Goal: Task Accomplishment & Management: Manage account settings

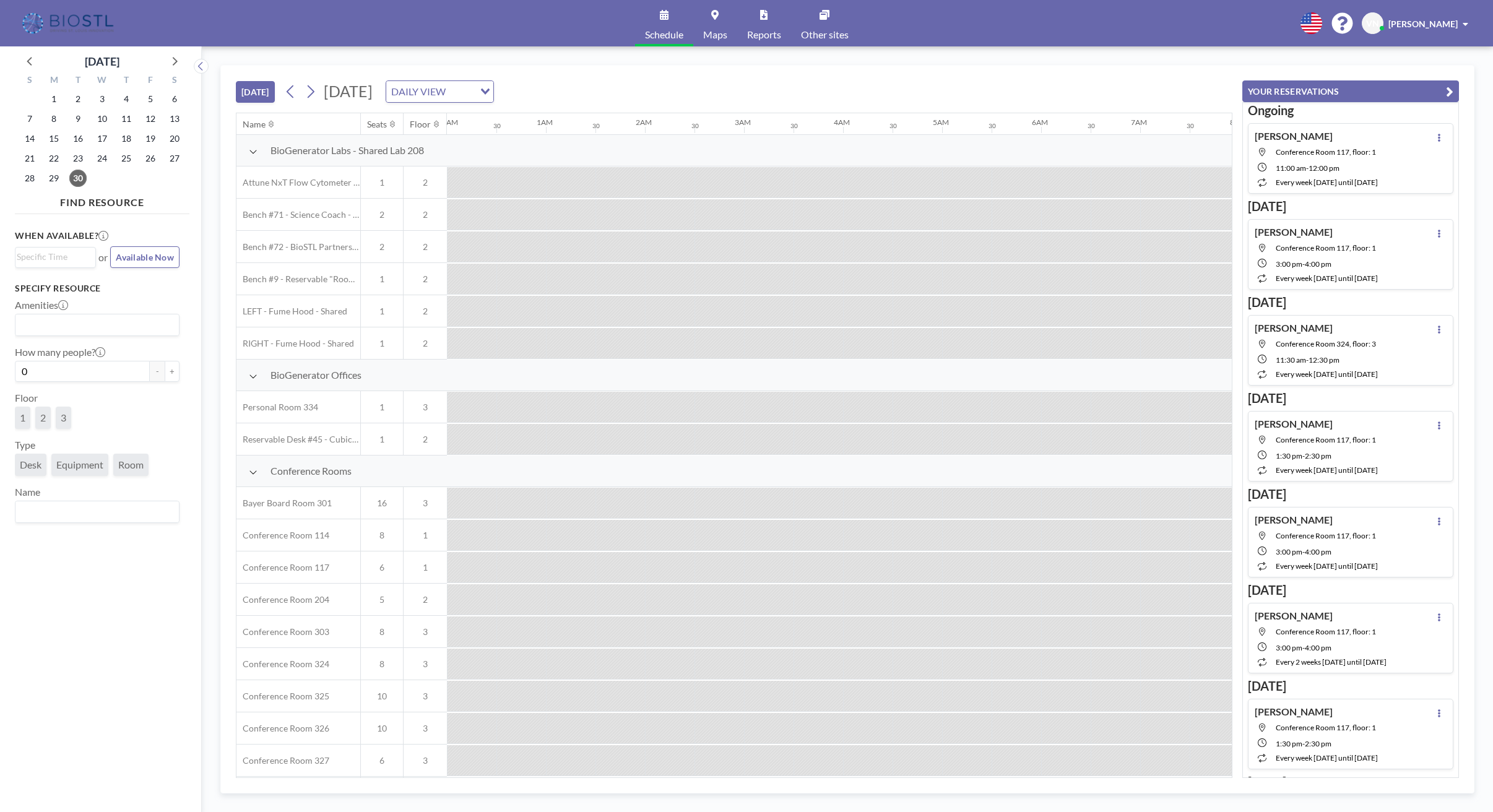
scroll to position [0, 1040]
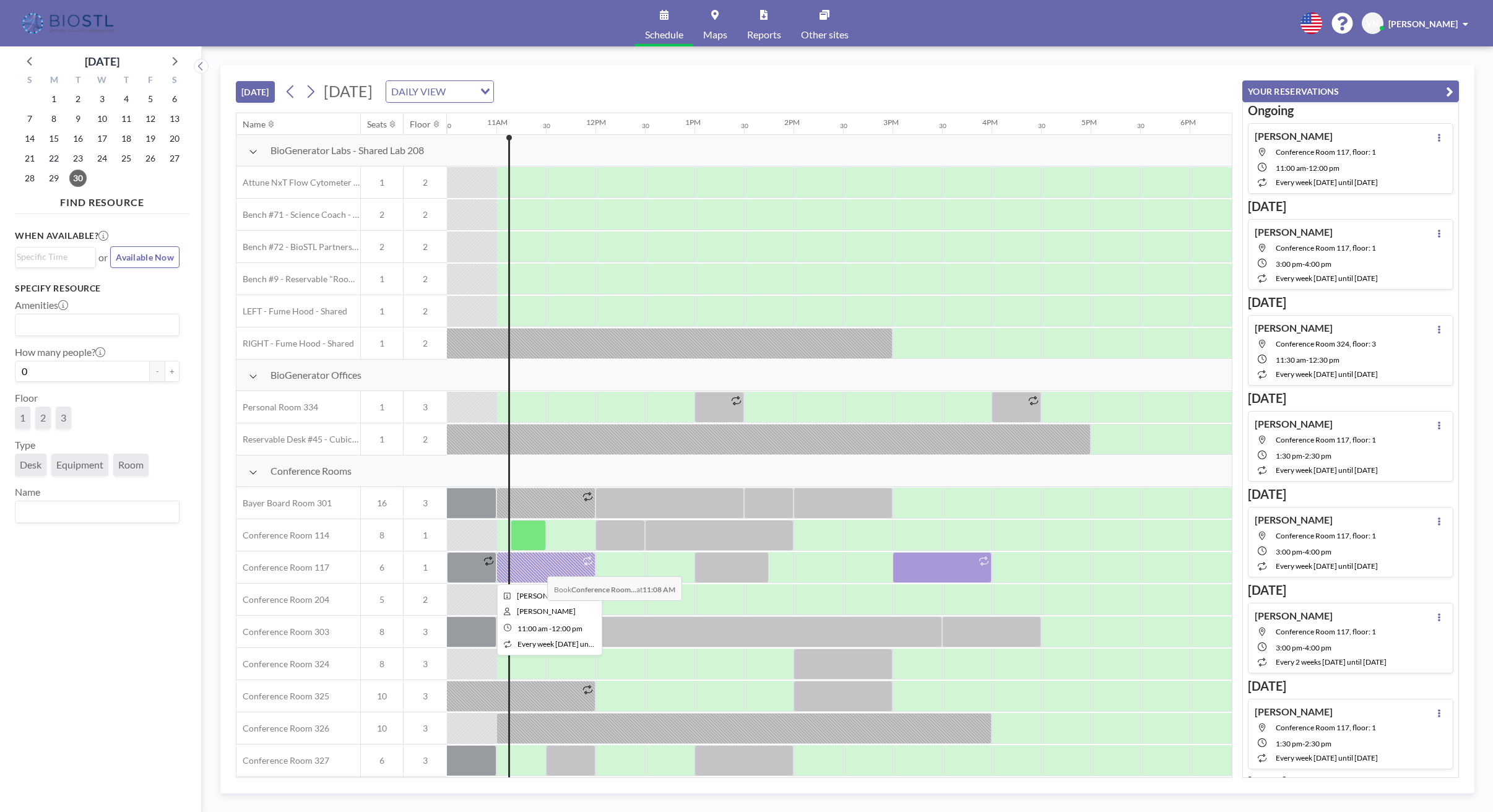
click at [537, 567] on div at bounding box center [545, 567] width 99 height 31
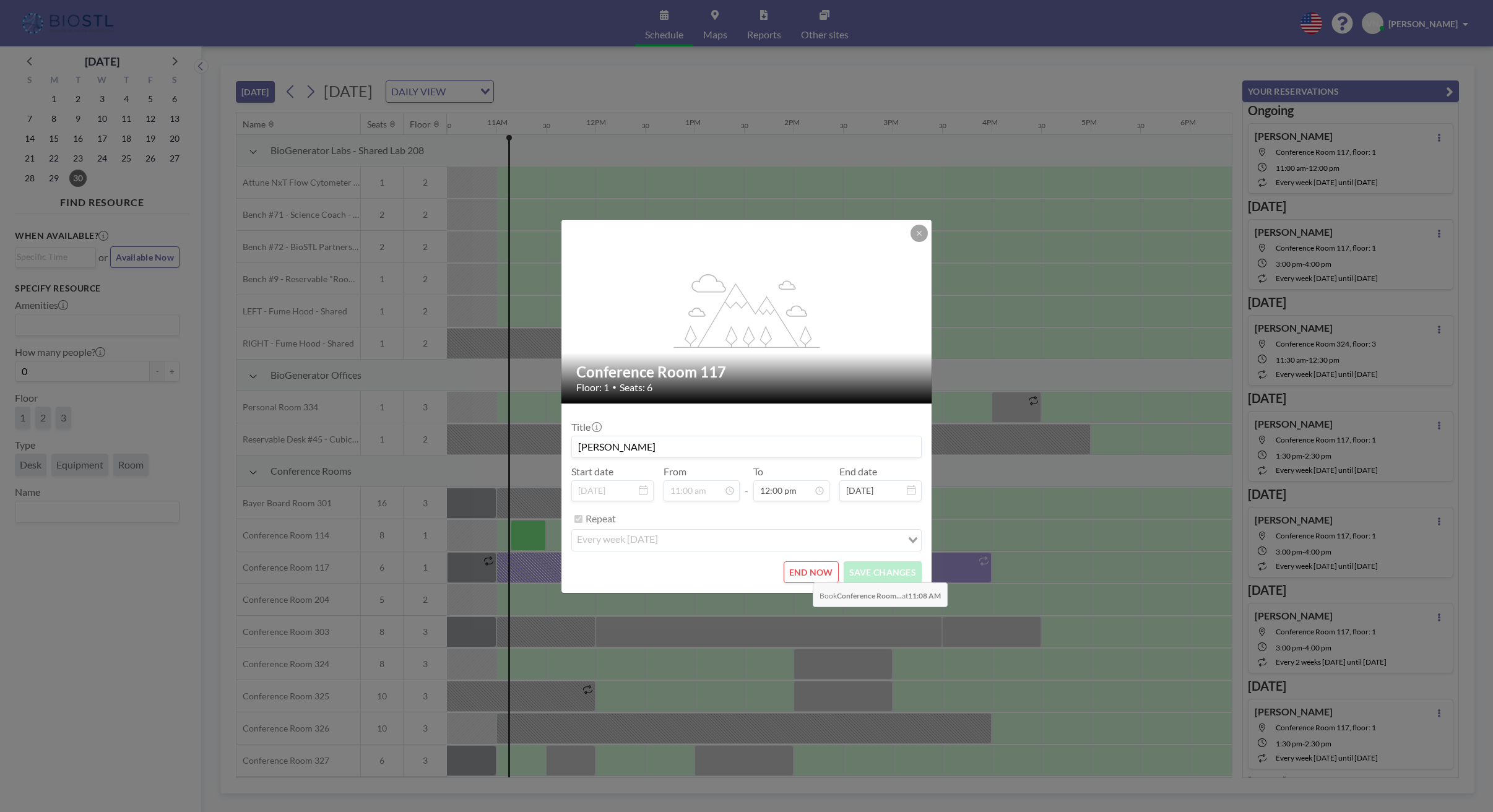
click at [803, 573] on button "END NOW" at bounding box center [811, 572] width 55 height 22
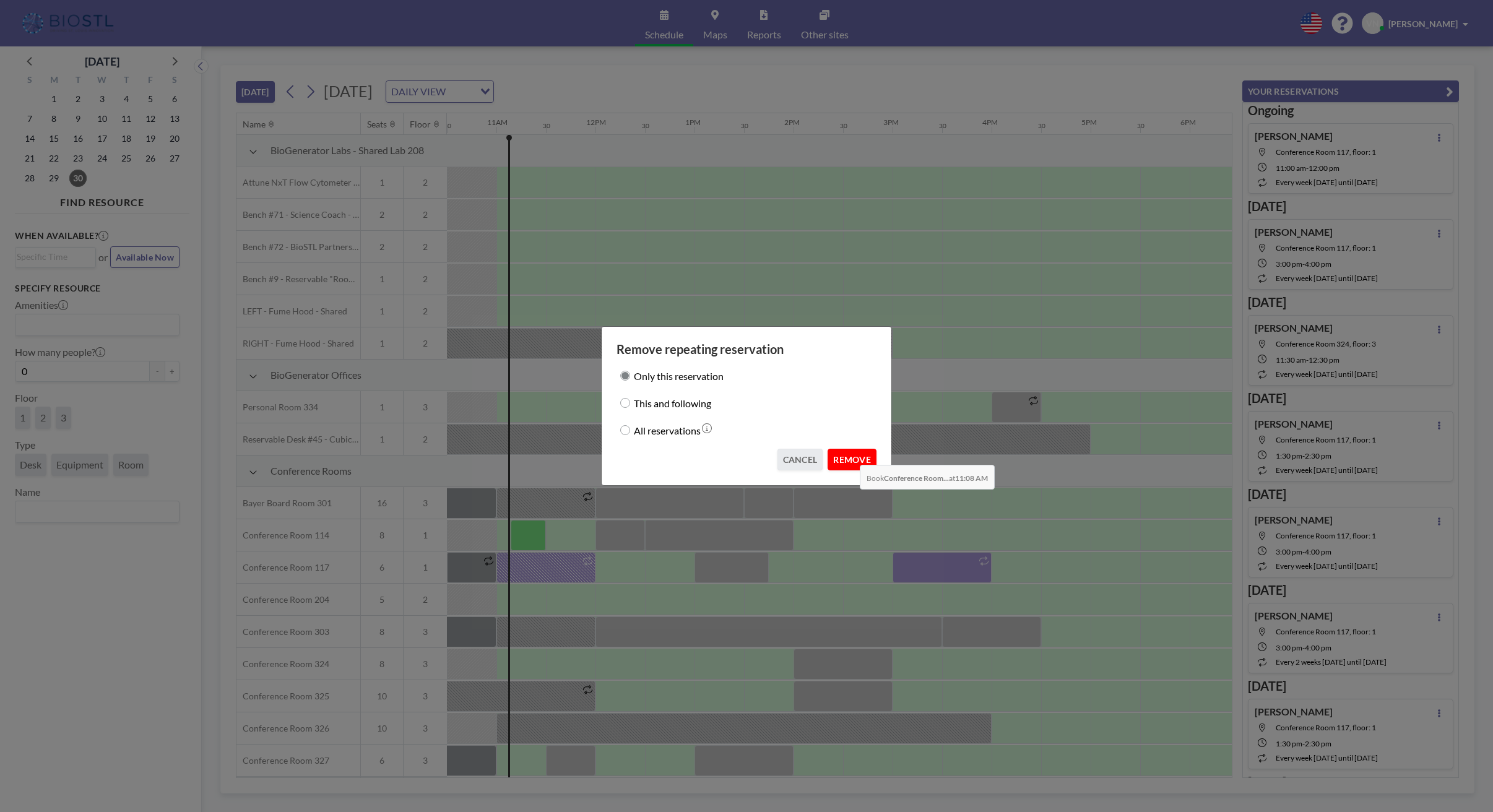
click at [850, 456] on button "REMOVE" at bounding box center [852, 460] width 49 height 22
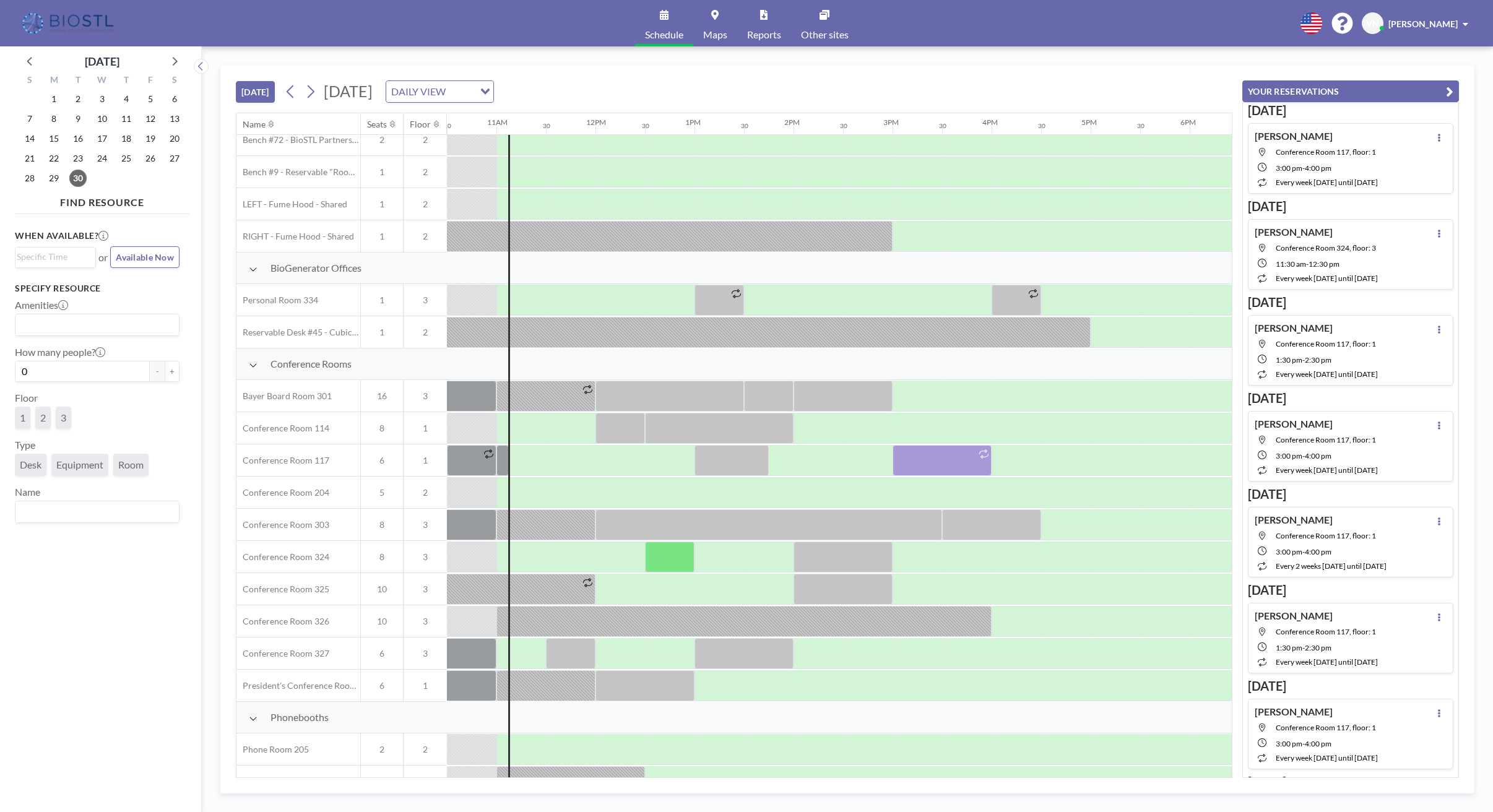
scroll to position [166, 1040]
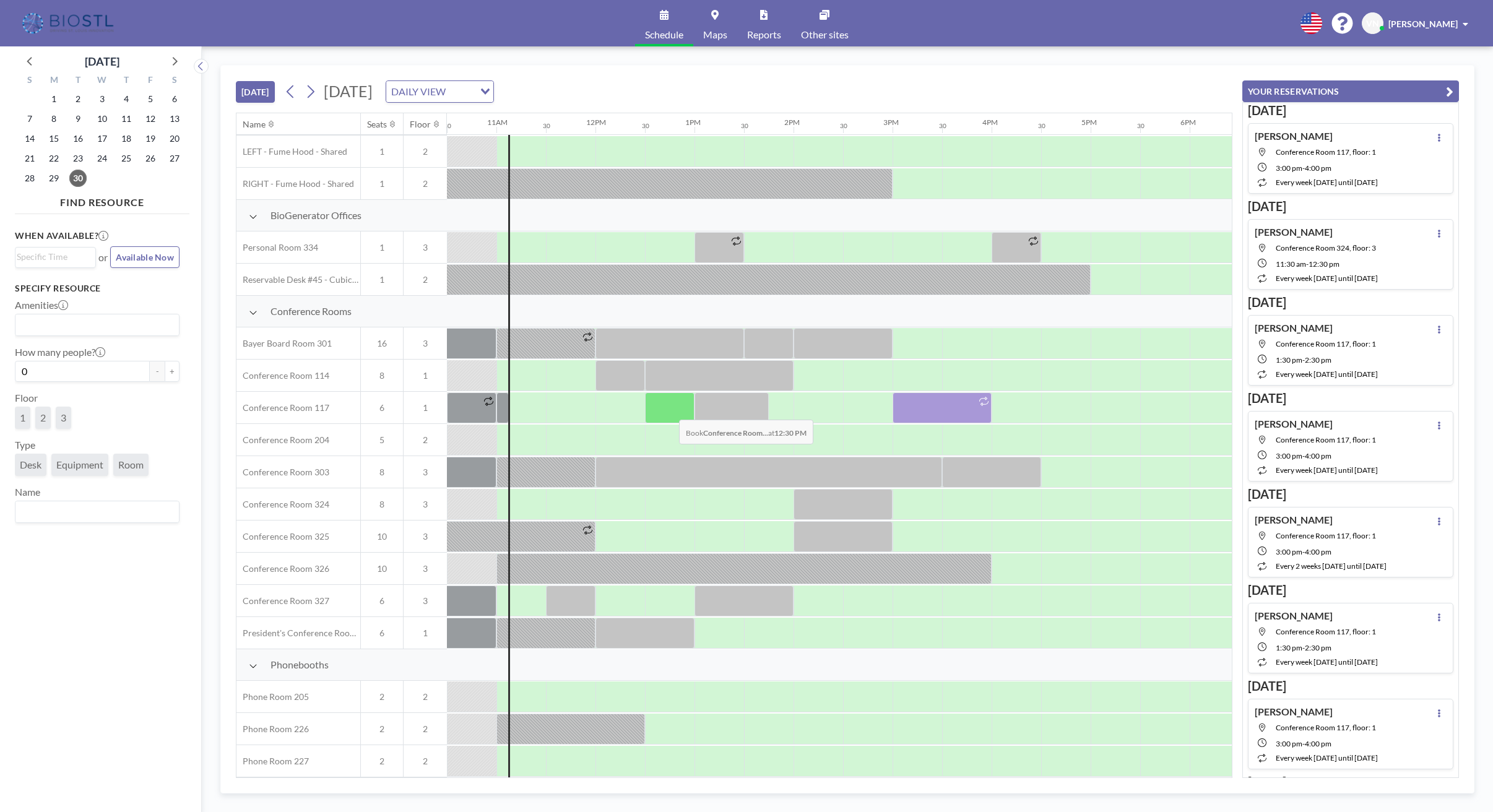
click at [669, 410] on div at bounding box center [670, 407] width 50 height 31
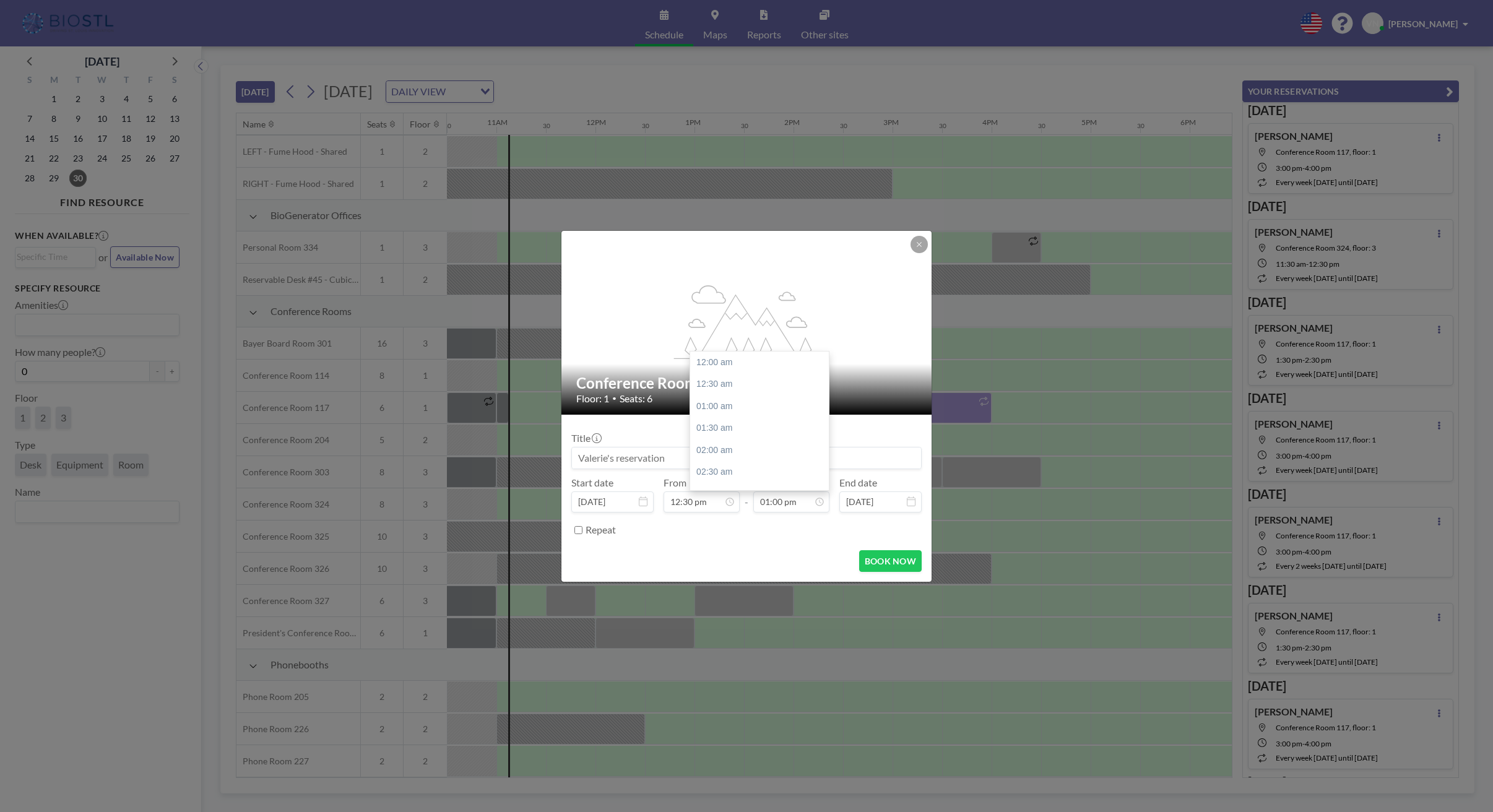
scroll to position [563, 0]
click at [883, 561] on button "BOOK NOW" at bounding box center [890, 561] width 63 height 22
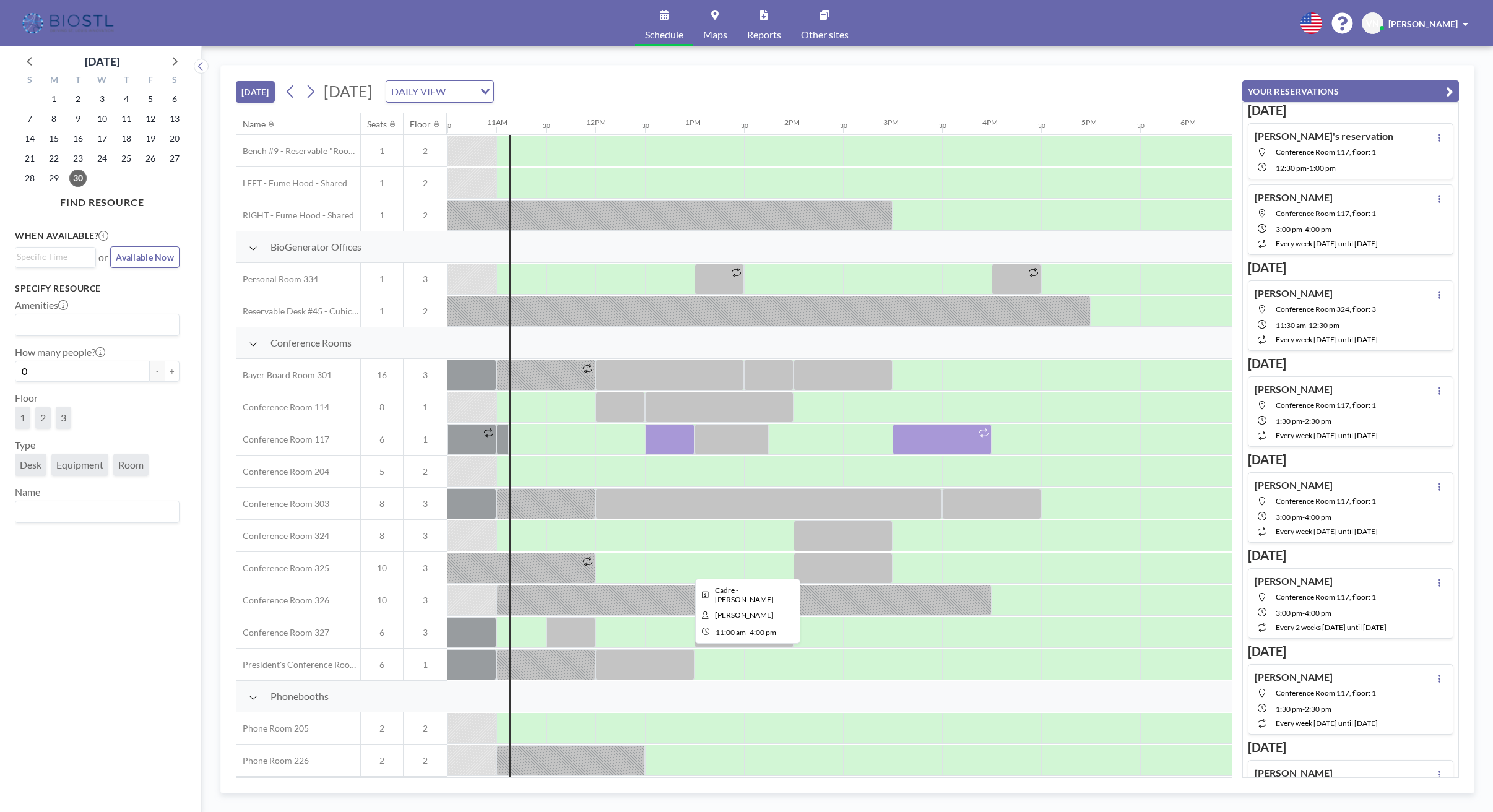
scroll to position [0, 1040]
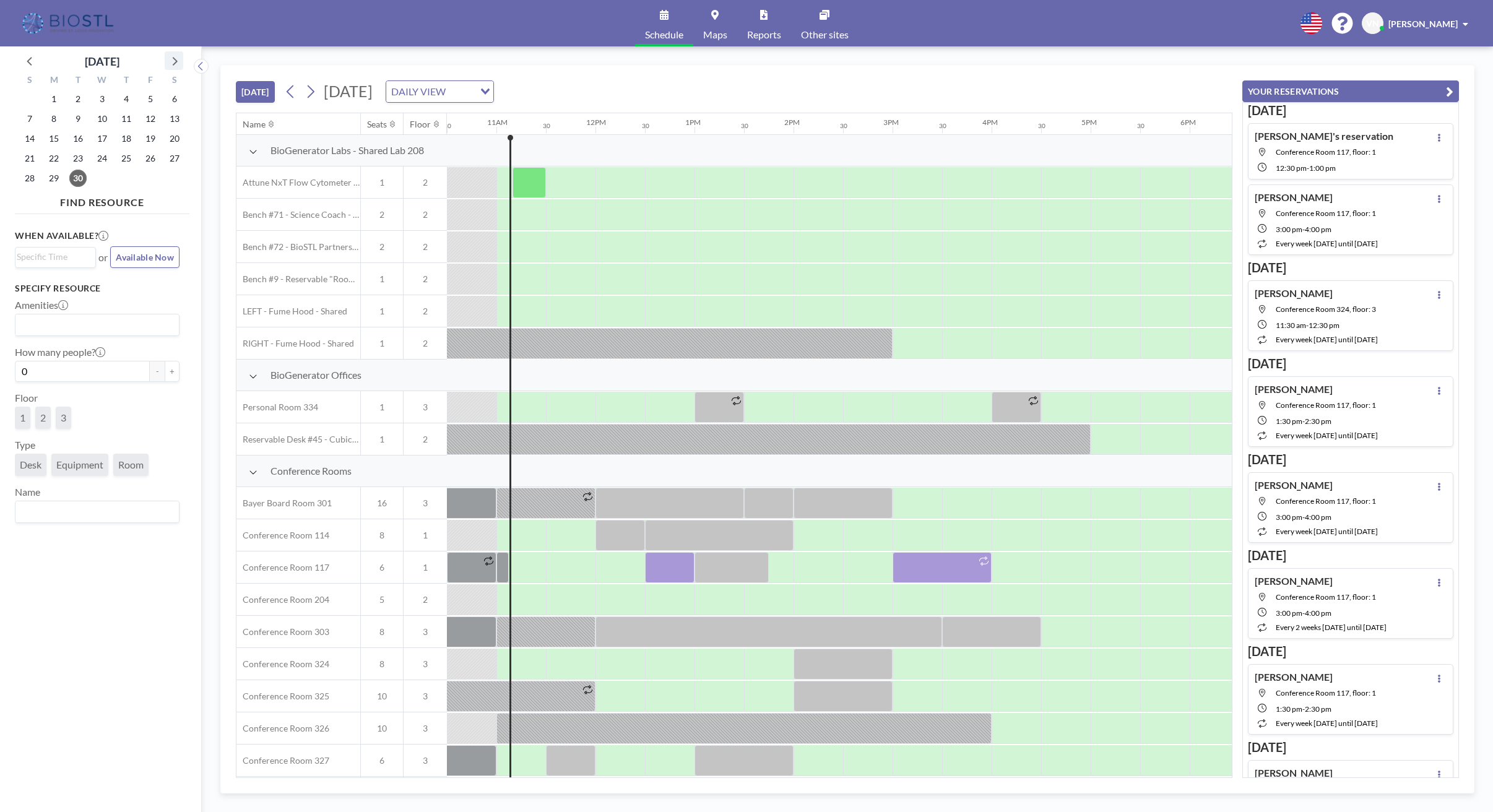
click at [175, 59] on icon at bounding box center [175, 61] width 5 height 9
click at [103, 95] on span "1" at bounding box center [101, 98] width 17 height 17
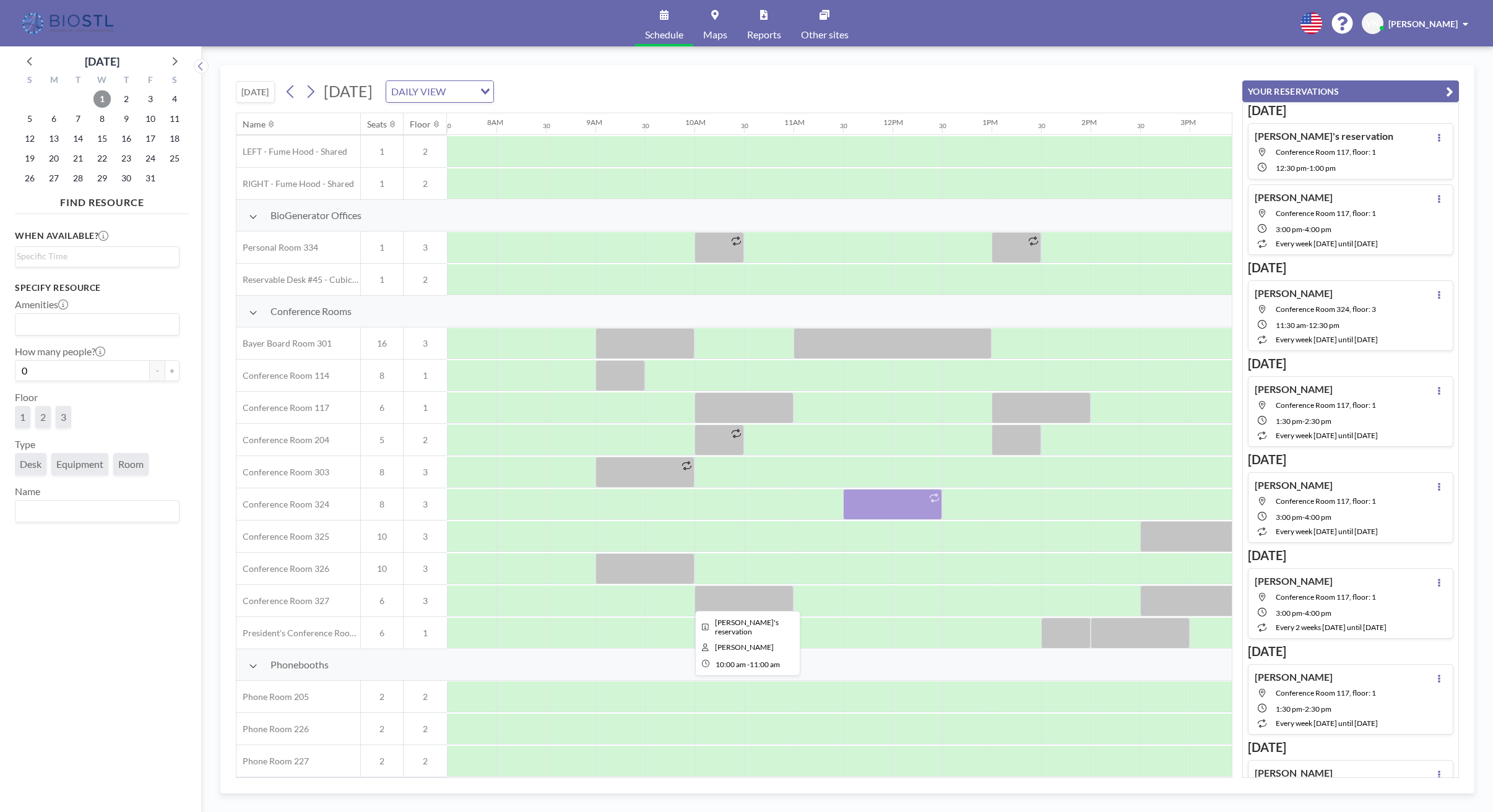
scroll to position [0, 743]
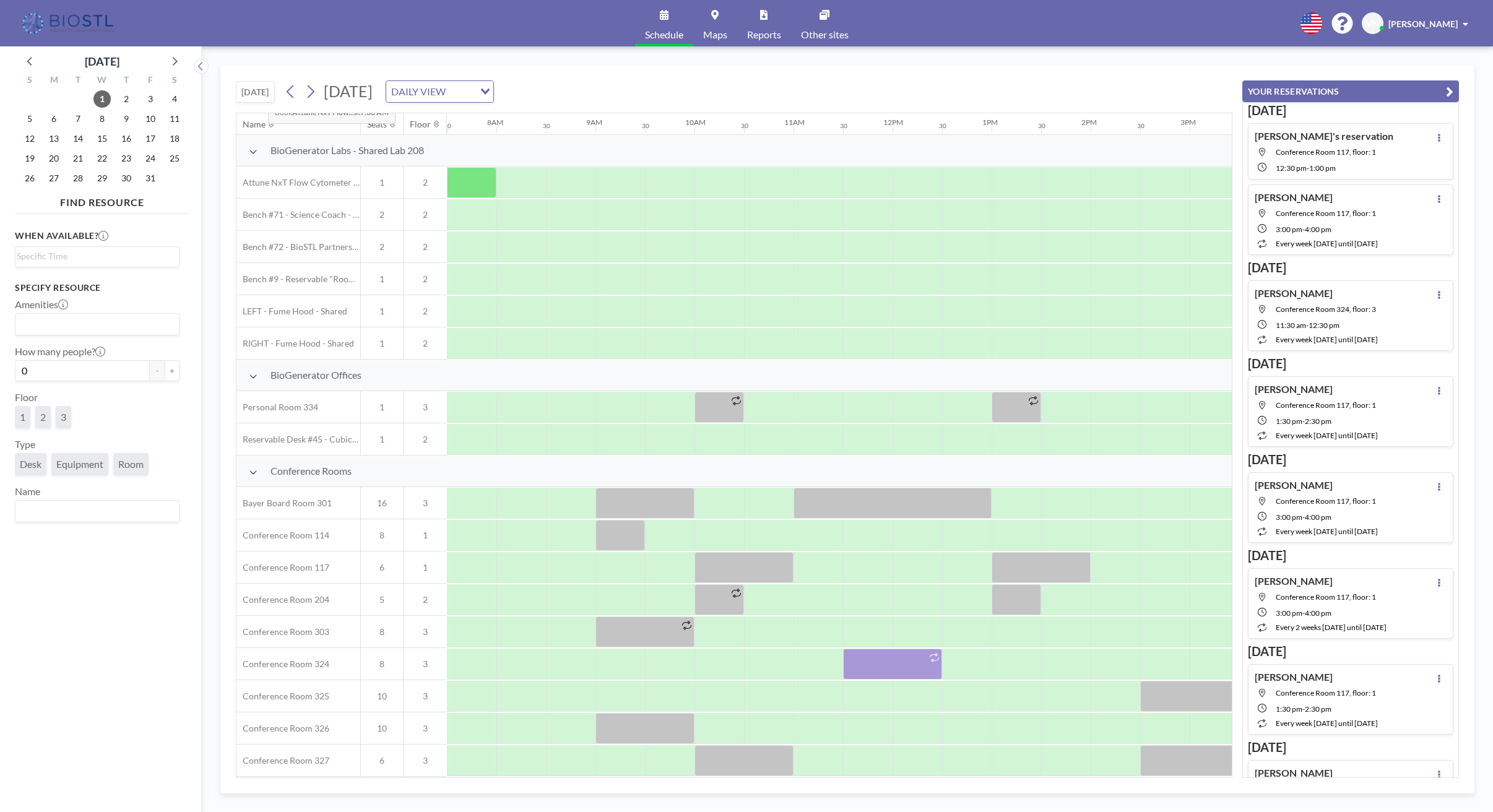
click at [258, 90] on button "[DATE]" at bounding box center [255, 92] width 39 height 22
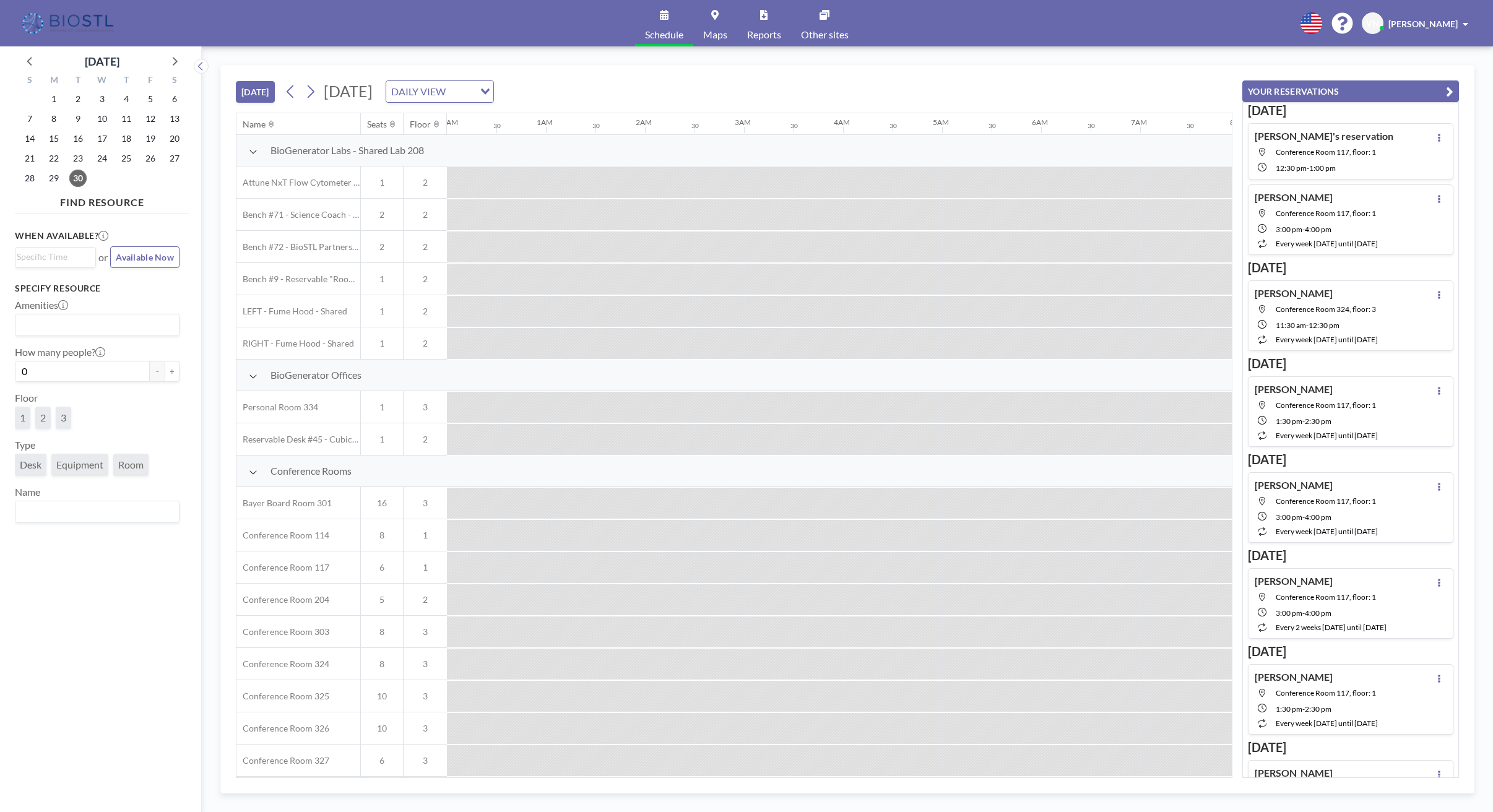
scroll to position [0, 1040]
